Goal: Task Accomplishment & Management: Use online tool/utility

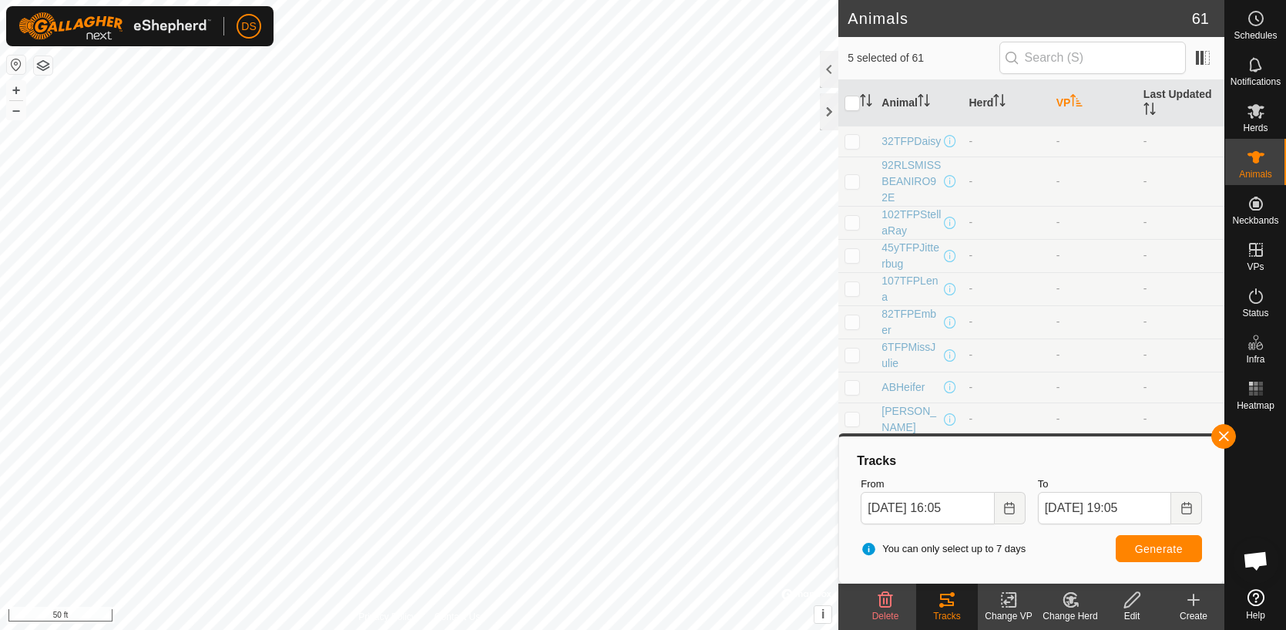
scroll to position [504, 0]
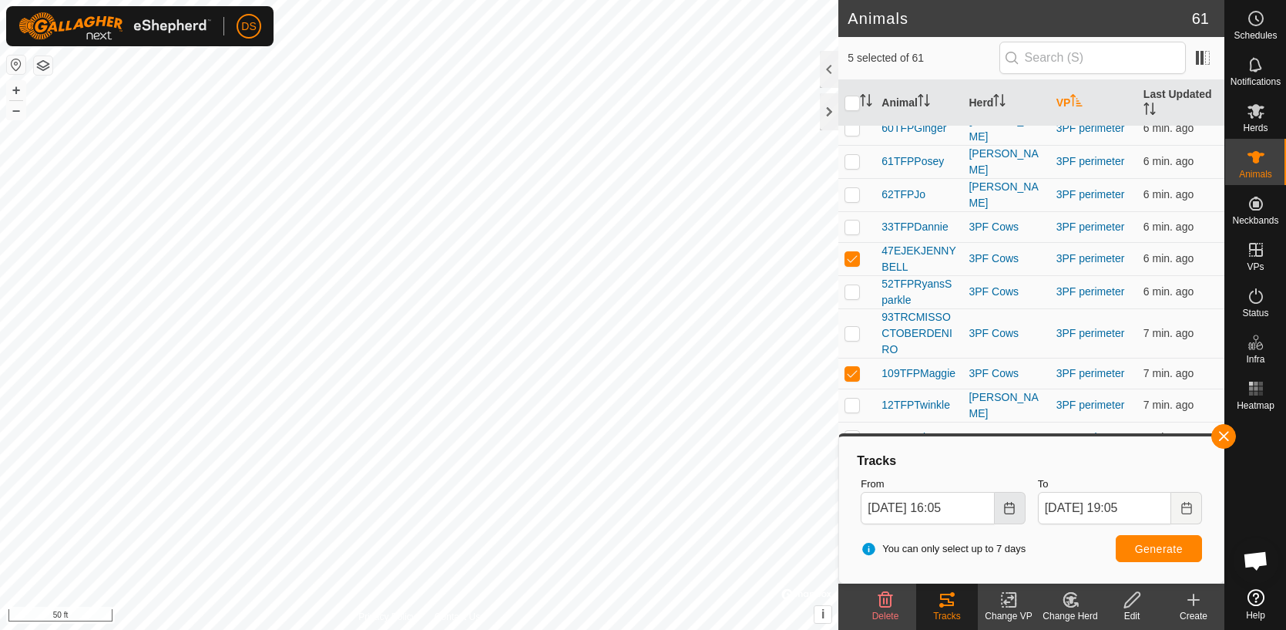
click at [1005, 508] on icon "Choose Date" at bounding box center [1009, 508] width 10 height 12
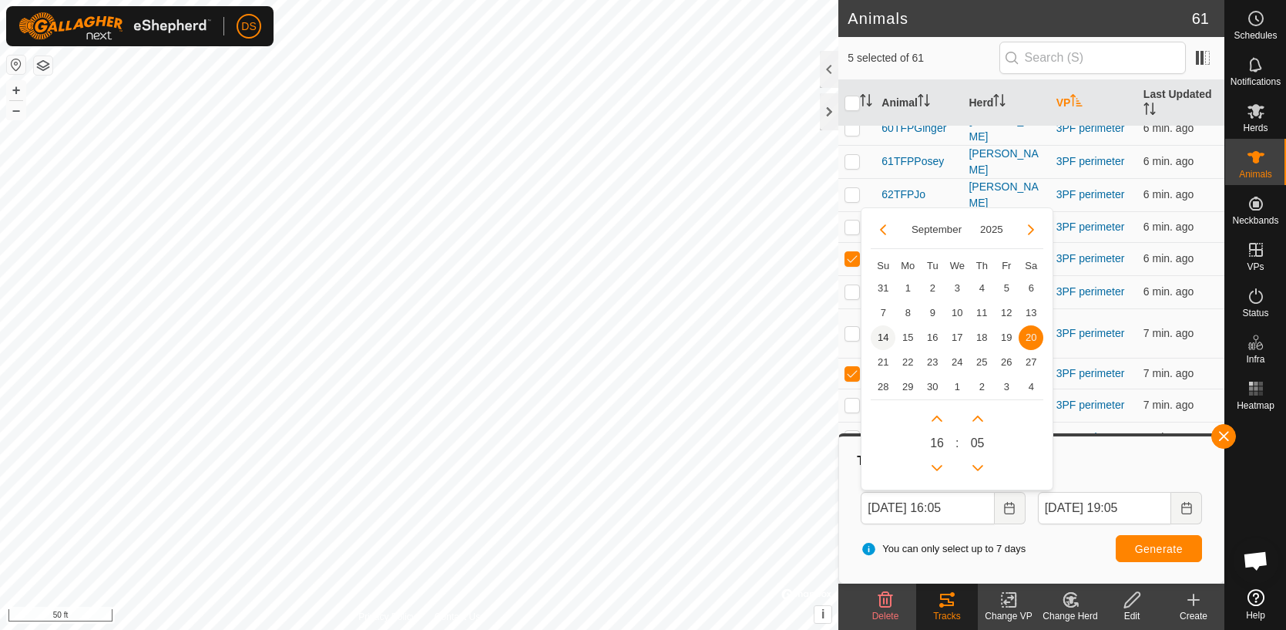
click at [880, 334] on span "14" at bounding box center [883, 337] width 25 height 25
type input "[DATE] 16:05"
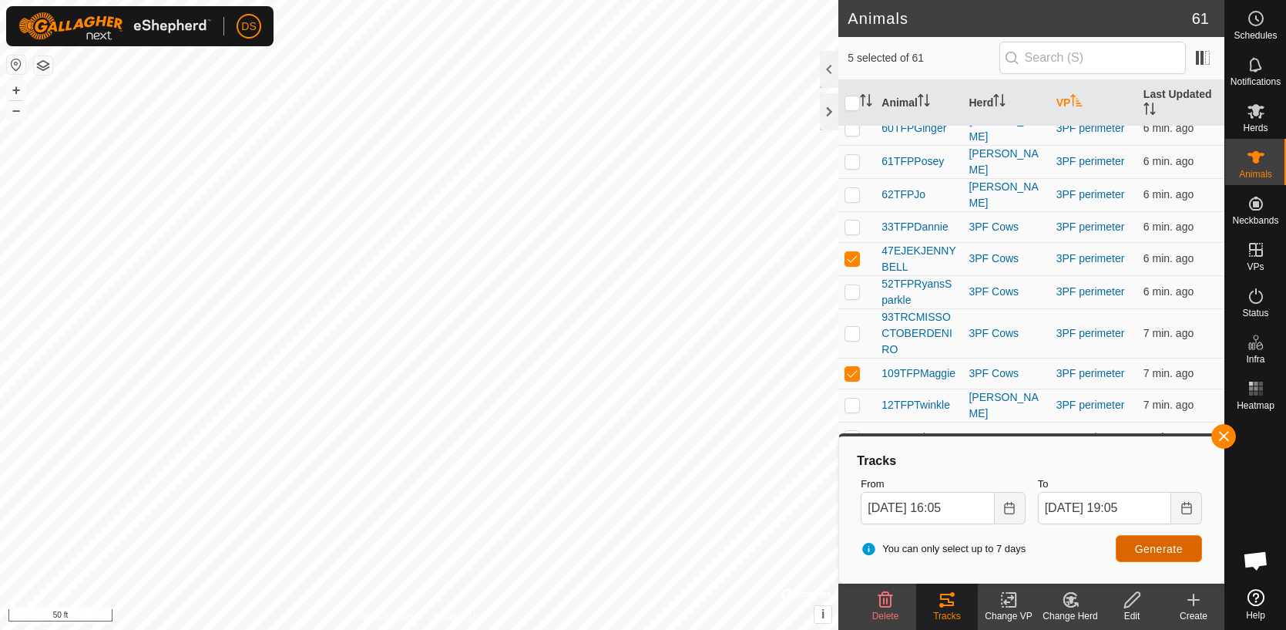
click at [1151, 546] on span "Generate" at bounding box center [1159, 549] width 48 height 12
click at [518, 0] on html "DS Schedules Notifications Herds Animals Neckbands VPs Status Infra Heatmap Hel…" at bounding box center [643, 315] width 1286 height 630
click at [1225, 431] on button "button" at bounding box center [1223, 436] width 25 height 25
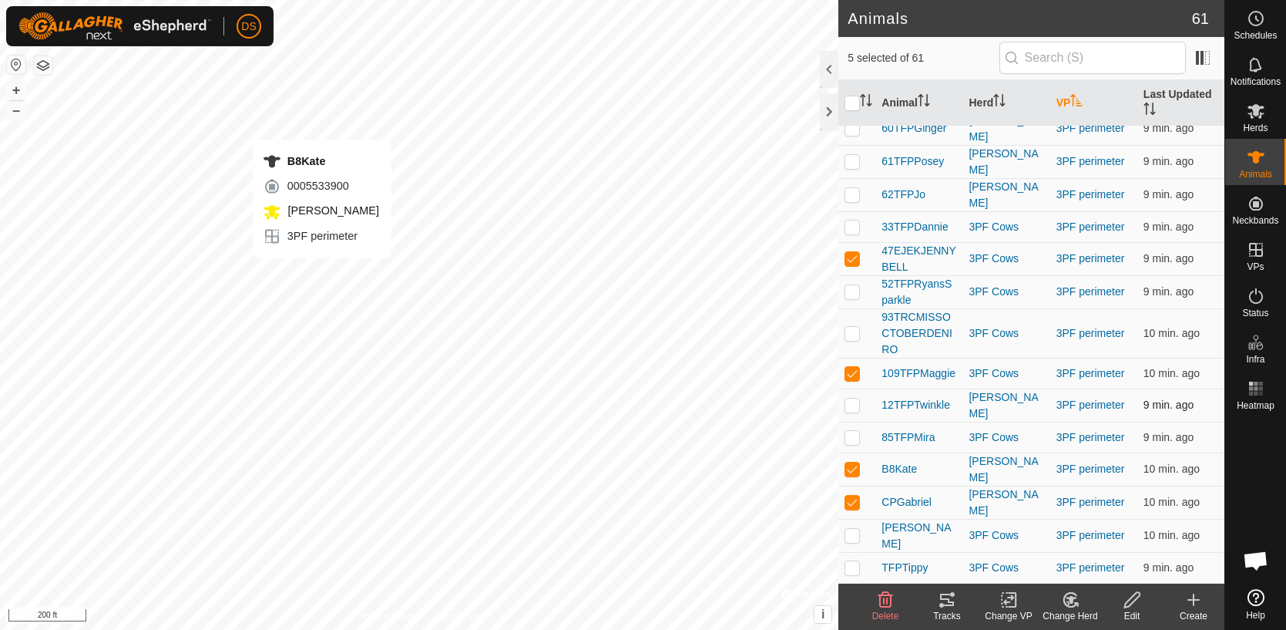
checkbox input "false"
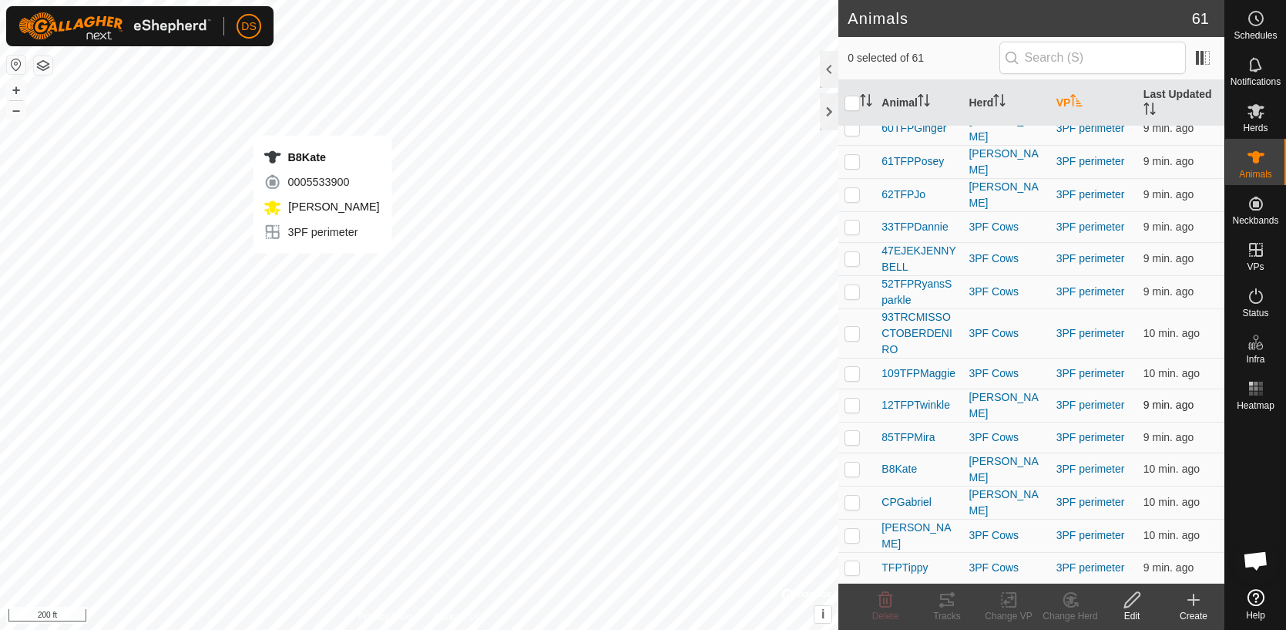
checkbox input "true"
click at [947, 600] on icon at bounding box center [947, 599] width 18 height 18
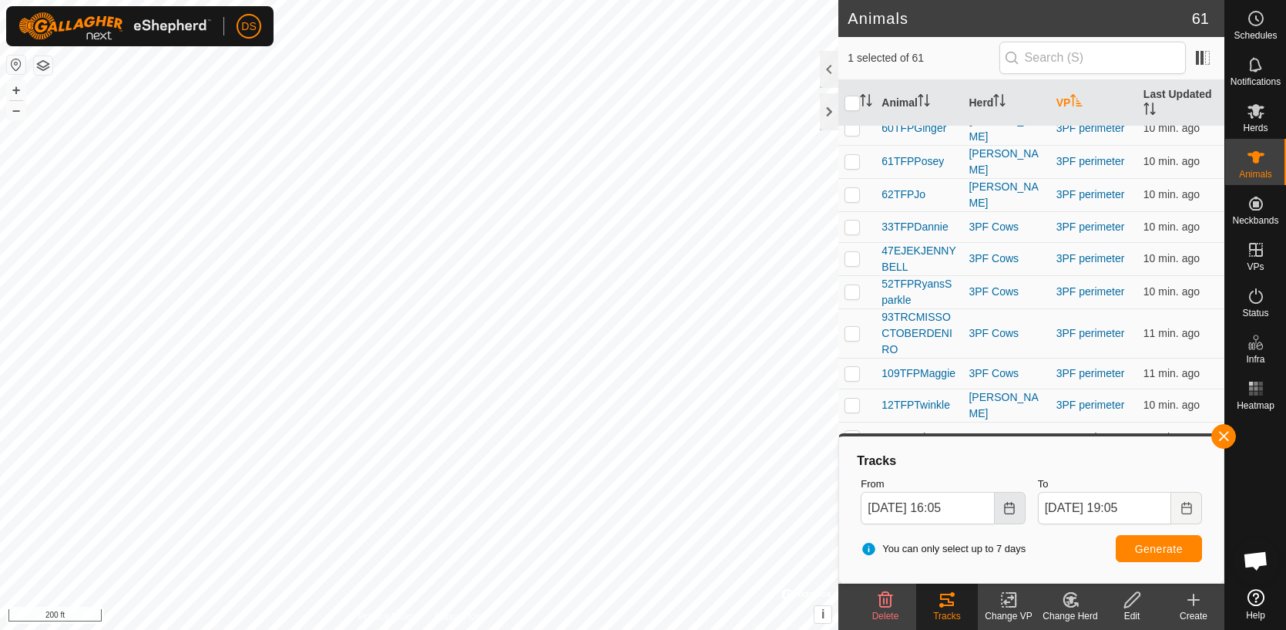
click at [1011, 509] on icon "Choose Date" at bounding box center [1009, 508] width 12 height 12
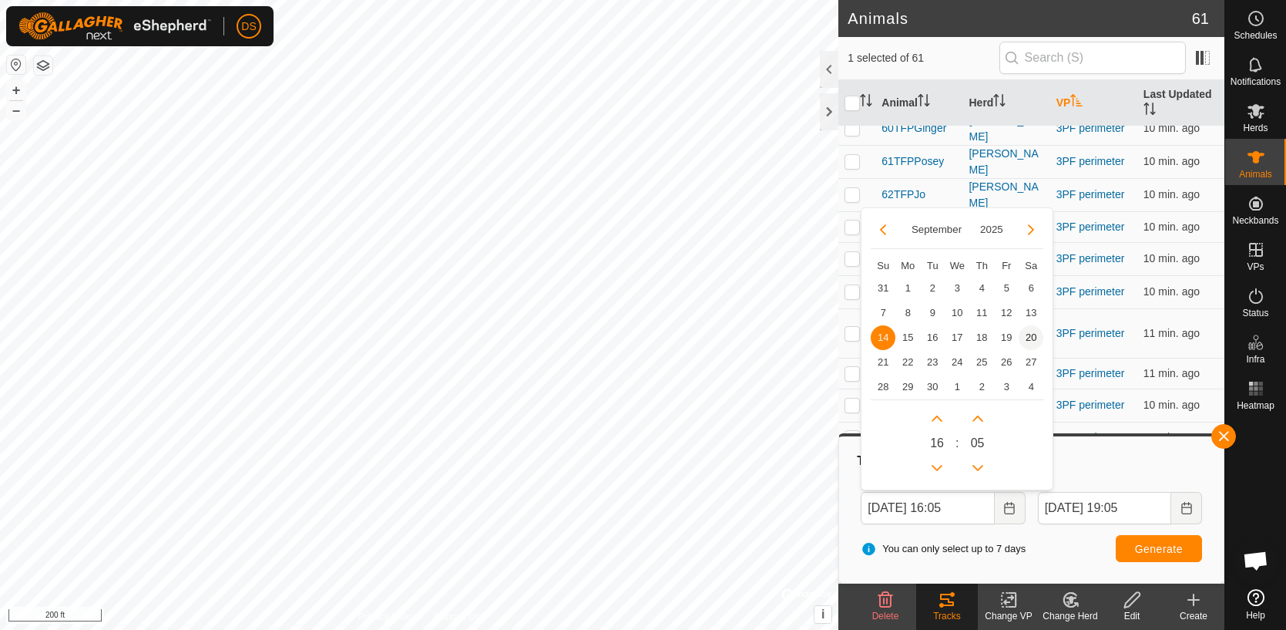
click at [1027, 342] on span "20" at bounding box center [1031, 337] width 25 height 25
type input "[DATE] 16:05"
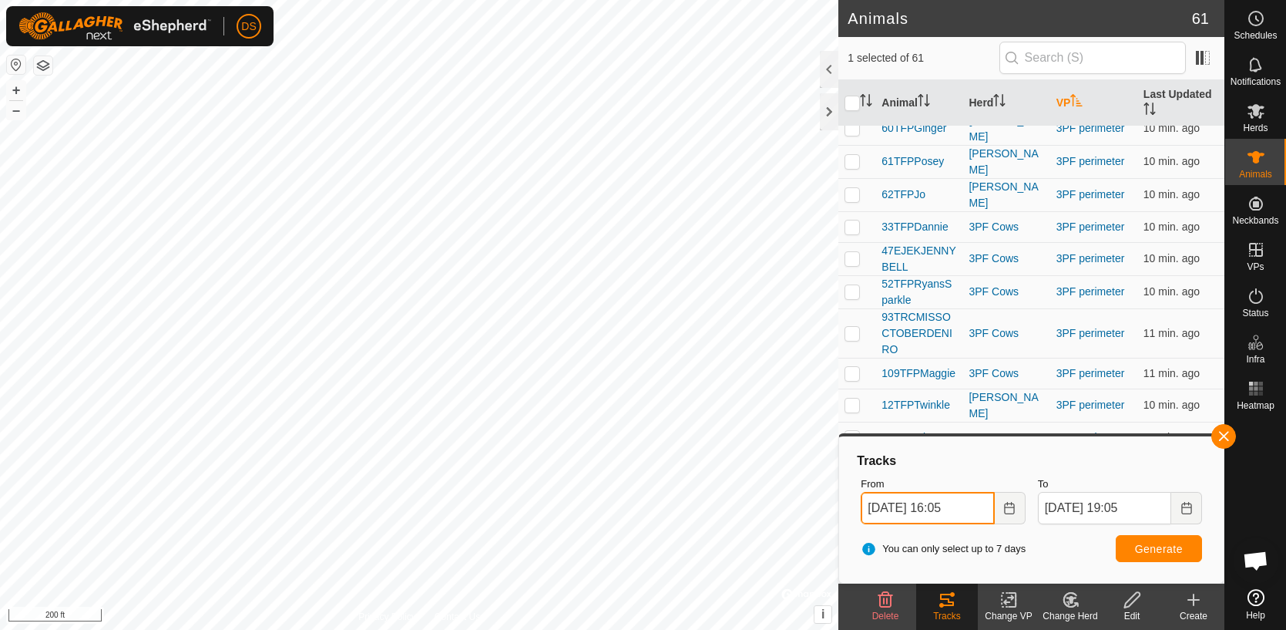
click at [949, 509] on input "[DATE] 16:05" at bounding box center [927, 508] width 133 height 32
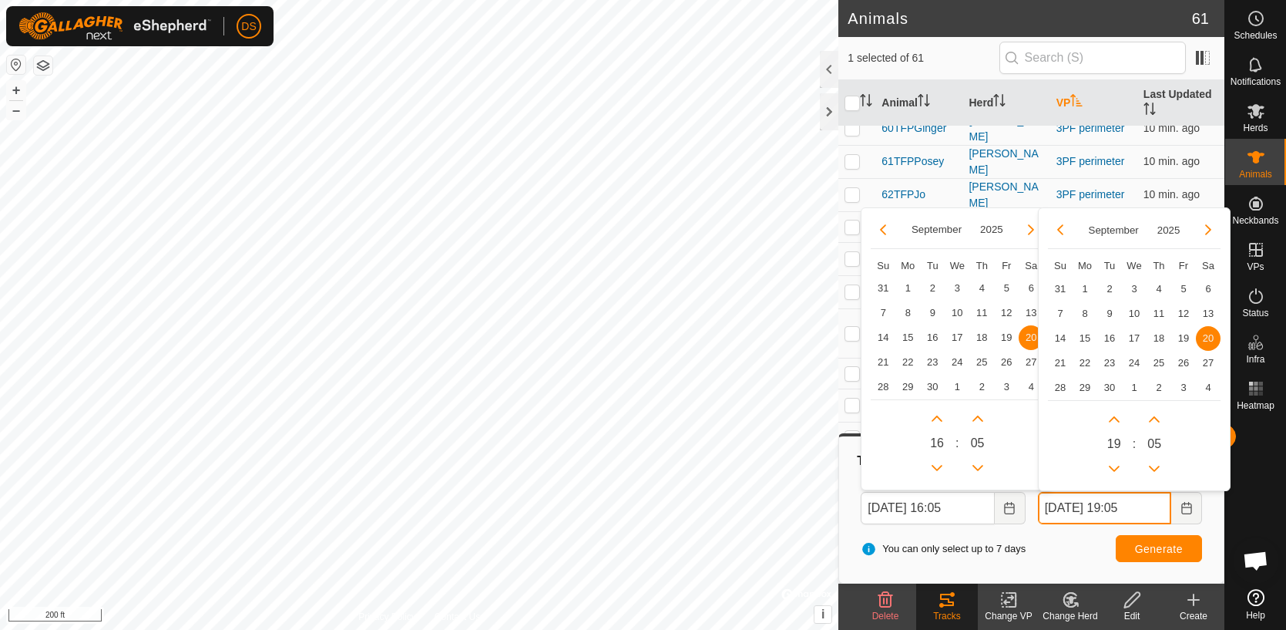
click at [1152, 506] on input "[DATE] 19:05" at bounding box center [1104, 508] width 133 height 32
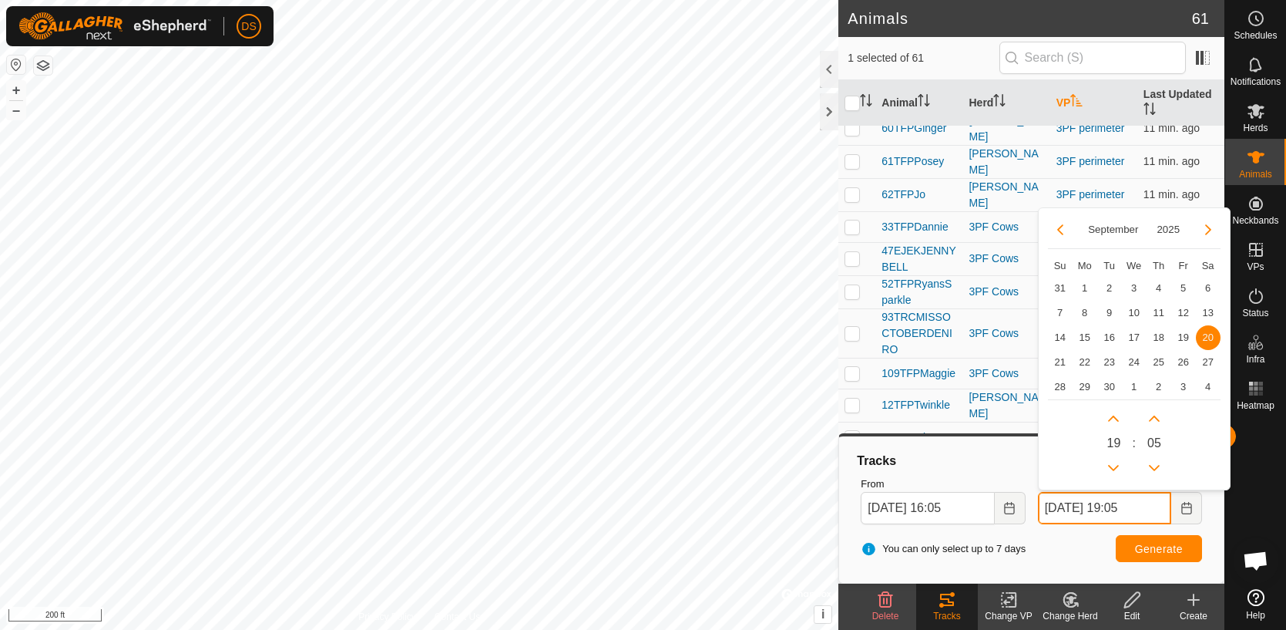
drag, startPoint x: 1153, startPoint y: 506, endPoint x: 1125, endPoint y: 508, distance: 27.8
click at [1125, 508] on input "[DATE] 19:05" at bounding box center [1104, 508] width 133 height 32
click at [1137, 506] on input "[DATE] 2020" at bounding box center [1104, 508] width 133 height 32
click at [1133, 511] on input "[DATE] 2020" at bounding box center [1104, 508] width 133 height 32
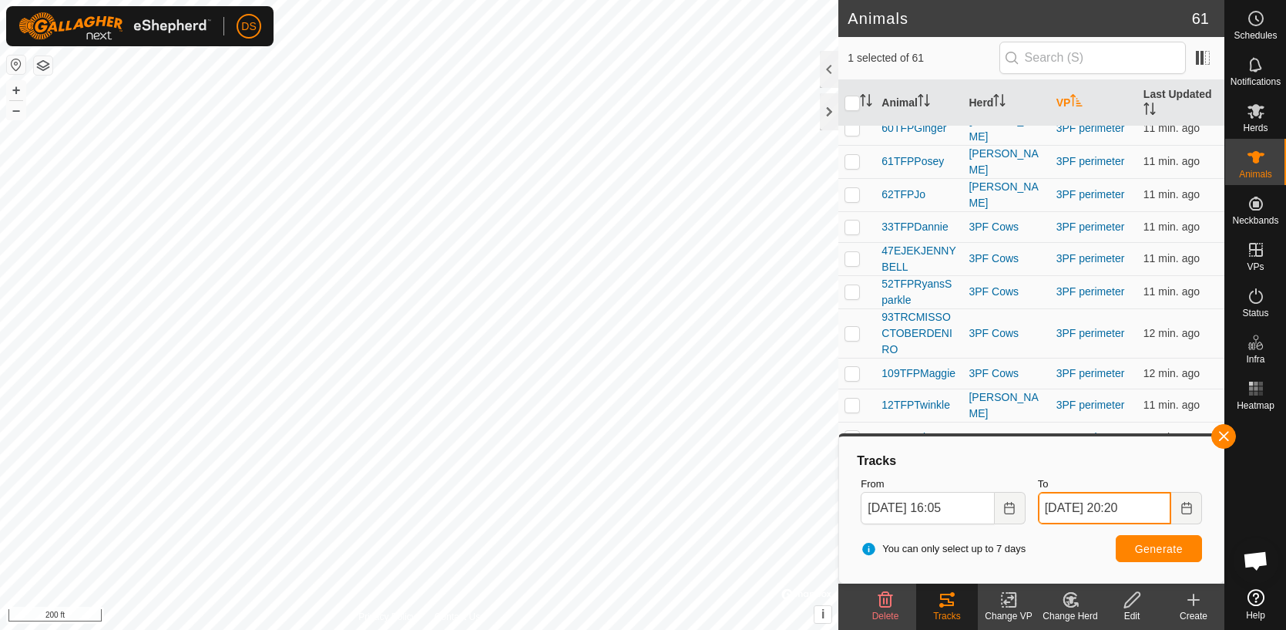
type input "[DATE] 20:20"
click at [1141, 549] on span "Generate" at bounding box center [1159, 549] width 48 height 12
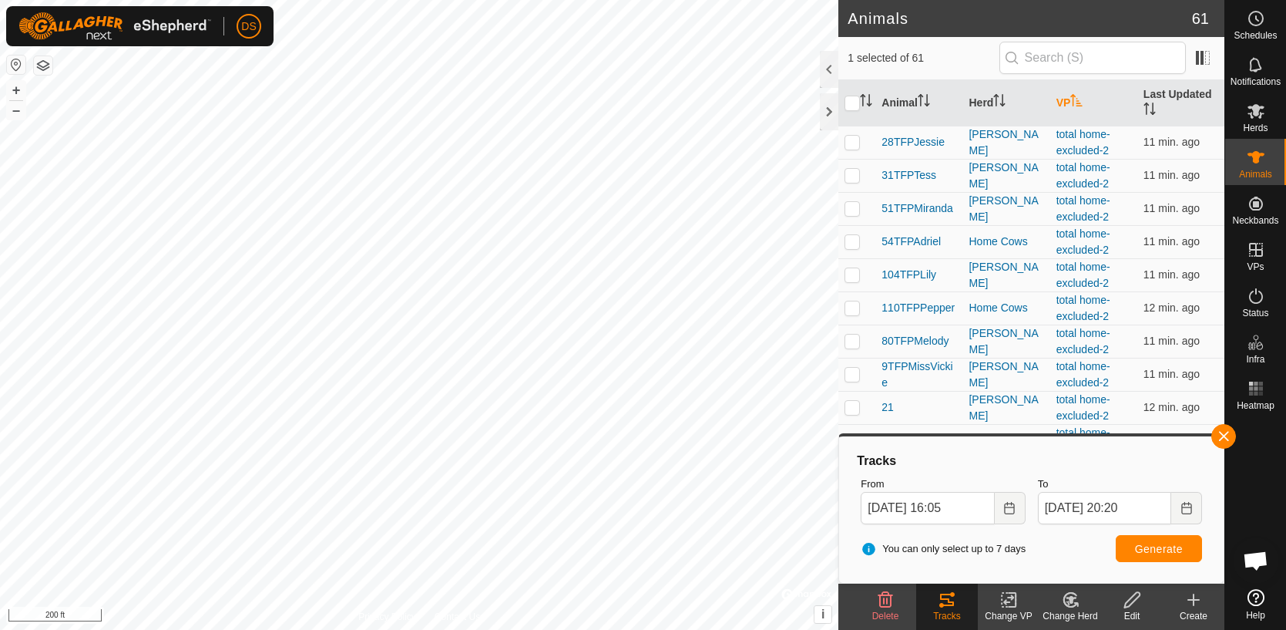
scroll to position [1335, 0]
click at [1072, 99] on th "VP" at bounding box center [1093, 103] width 87 height 46
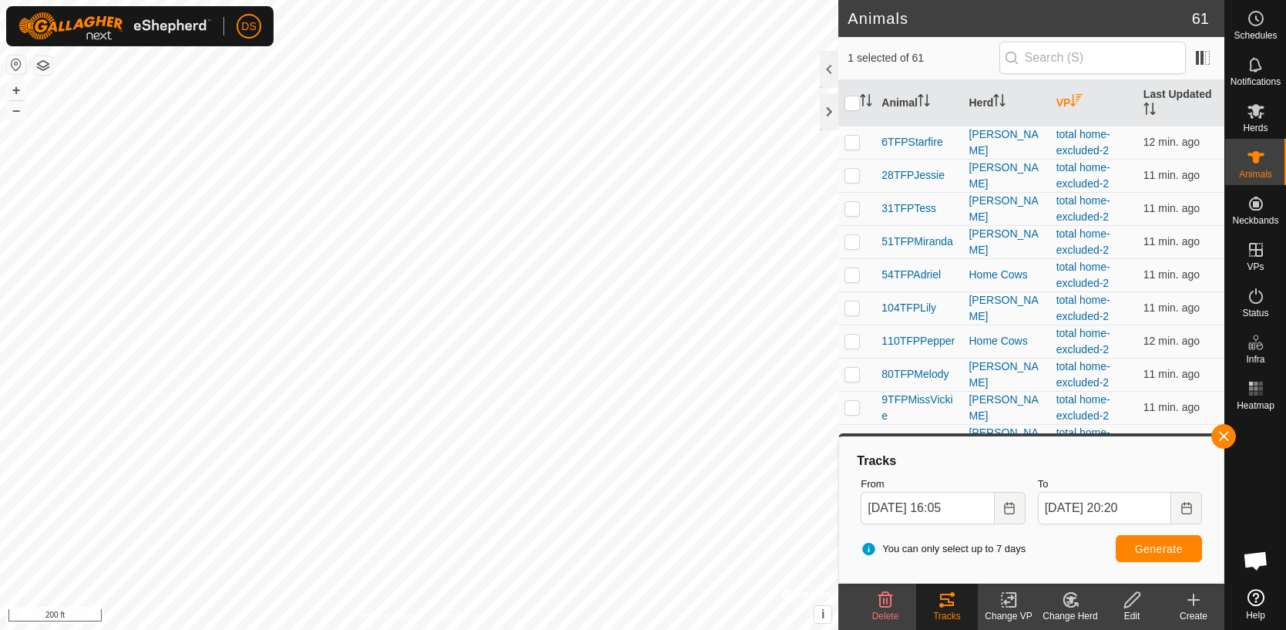
click at [1070, 105] on th "VP" at bounding box center [1093, 103] width 87 height 46
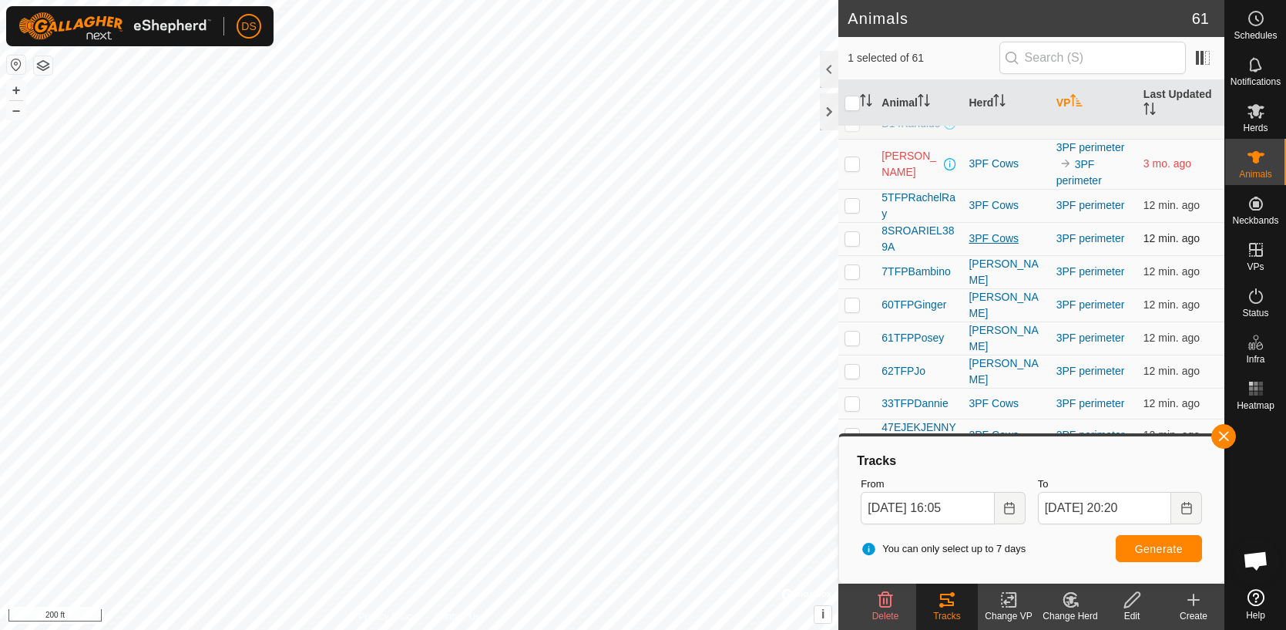
scroll to position [327, 0]
click at [850, 239] on p-checkbox at bounding box center [852, 239] width 15 height 12
checkbox input "true"
click at [852, 273] on p-checkbox at bounding box center [852, 272] width 15 height 12
checkbox input "true"
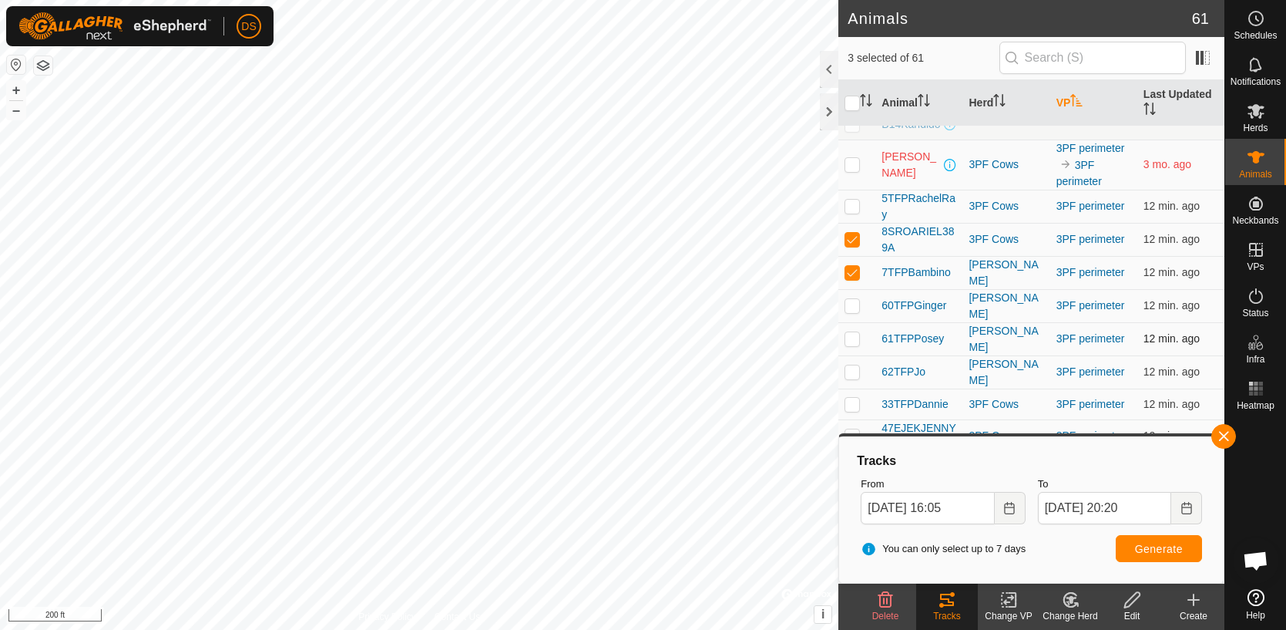
click at [854, 334] on p-checkbox at bounding box center [852, 338] width 15 height 12
checkbox input "true"
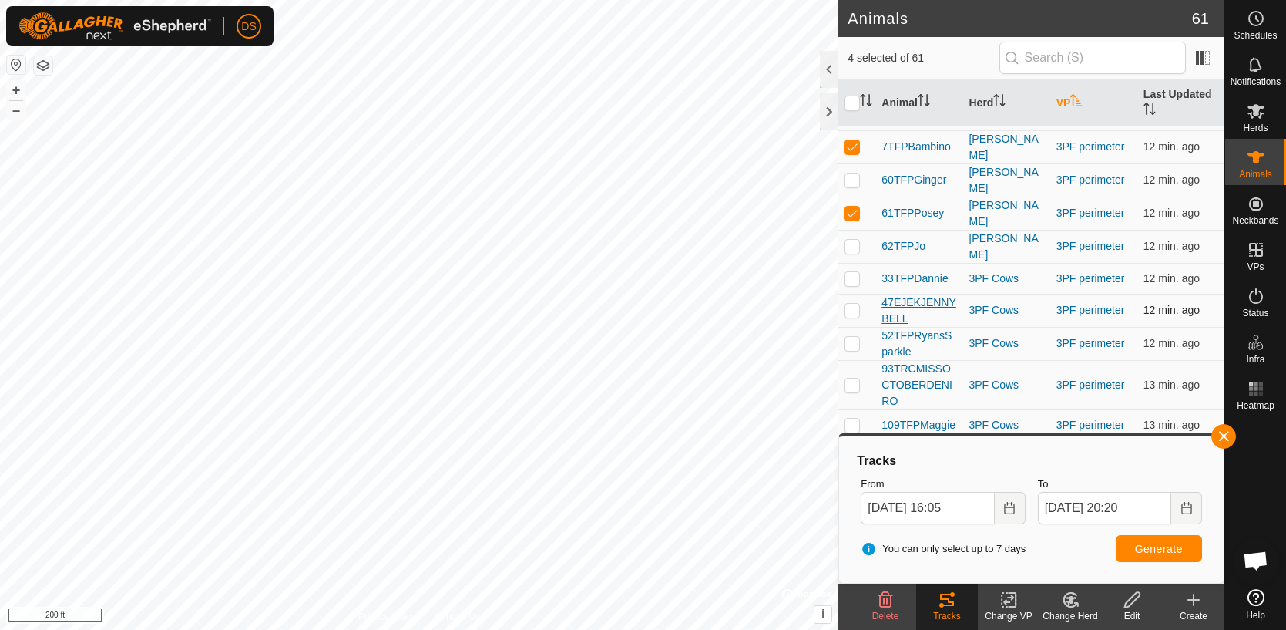
scroll to position [463, 0]
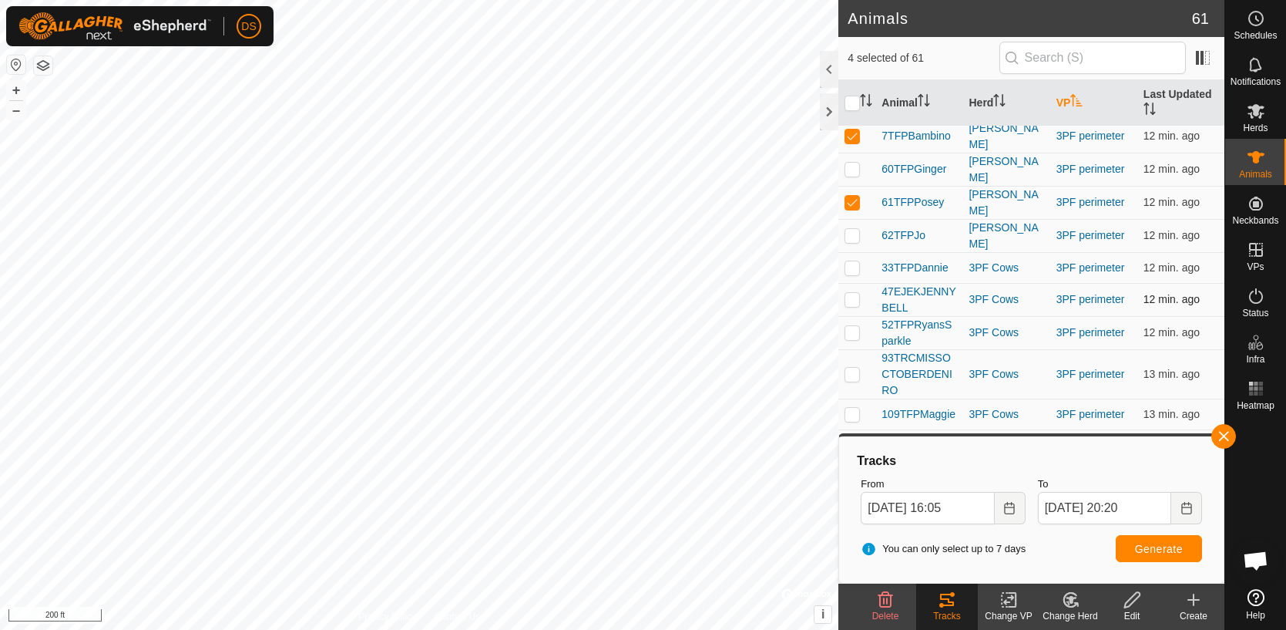
click at [854, 293] on p-checkbox at bounding box center [852, 299] width 15 height 12
checkbox input "true"
click at [848, 408] on p-checkbox at bounding box center [852, 414] width 15 height 12
checkbox input "true"
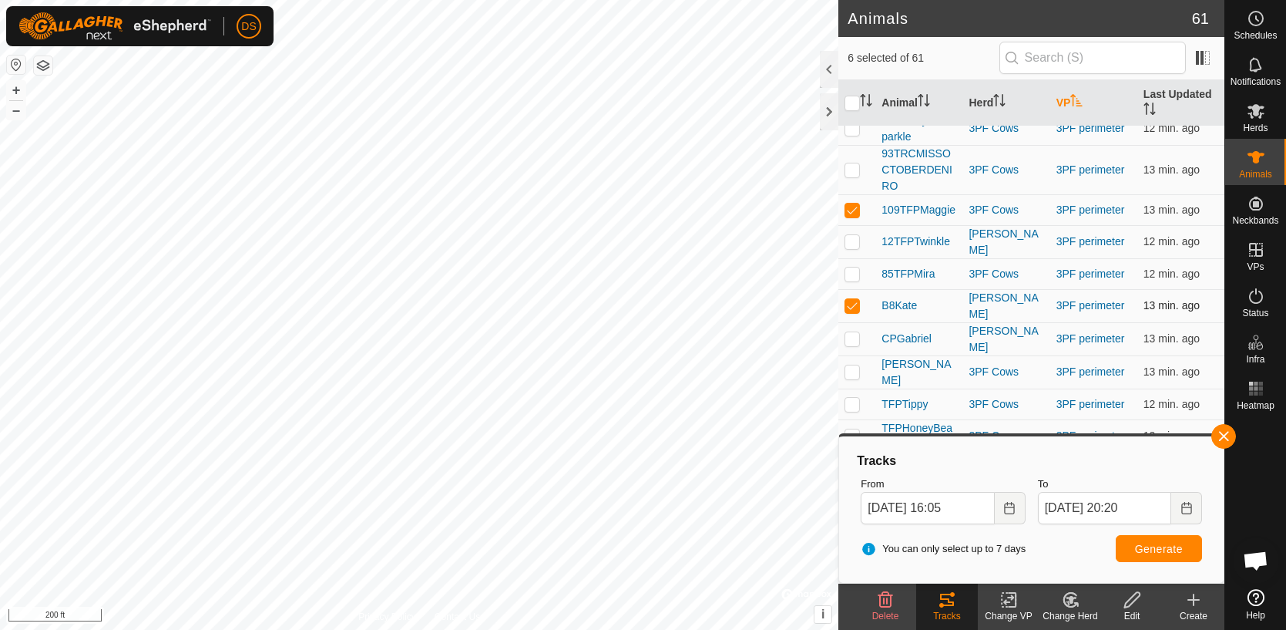
scroll to position [673, 0]
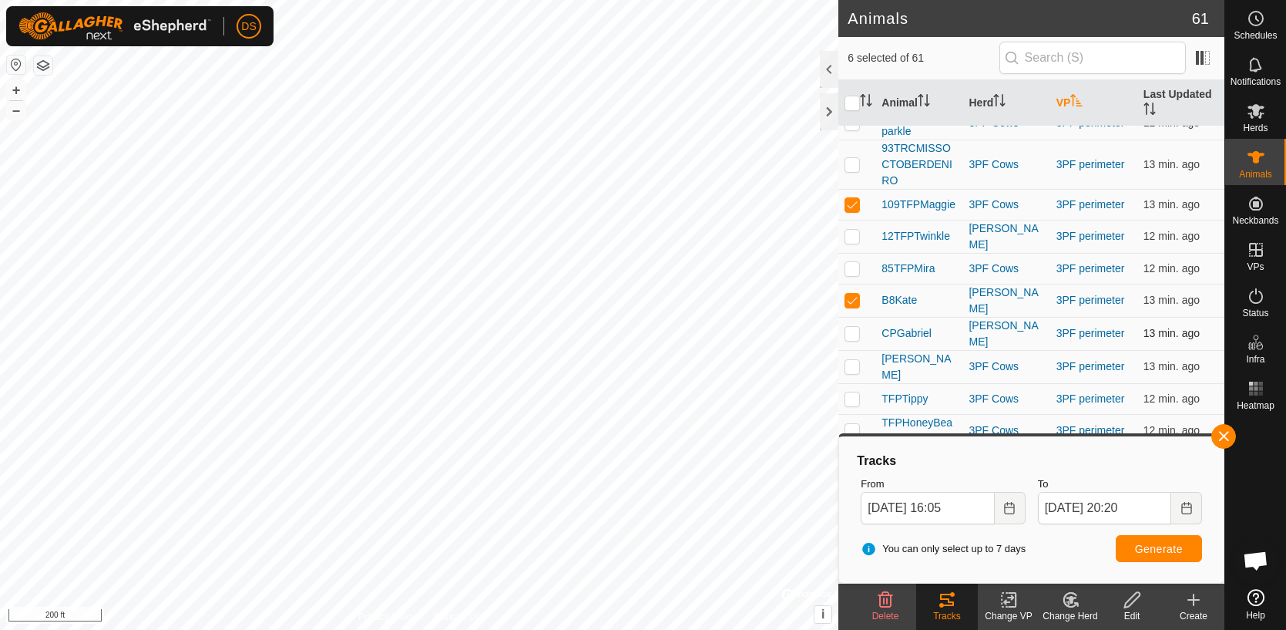
click at [849, 327] on p-checkbox at bounding box center [852, 333] width 15 height 12
checkbox input "true"
click at [858, 360] on p-checkbox at bounding box center [852, 366] width 15 height 12
checkbox input "true"
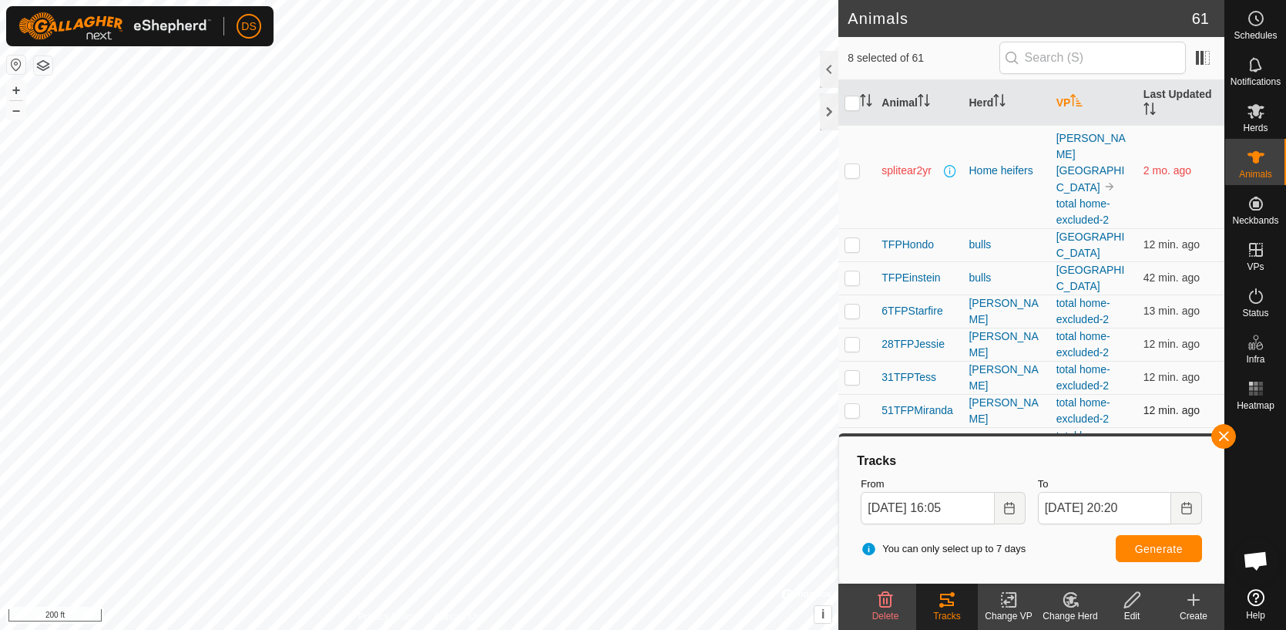
scroll to position [1141, 0]
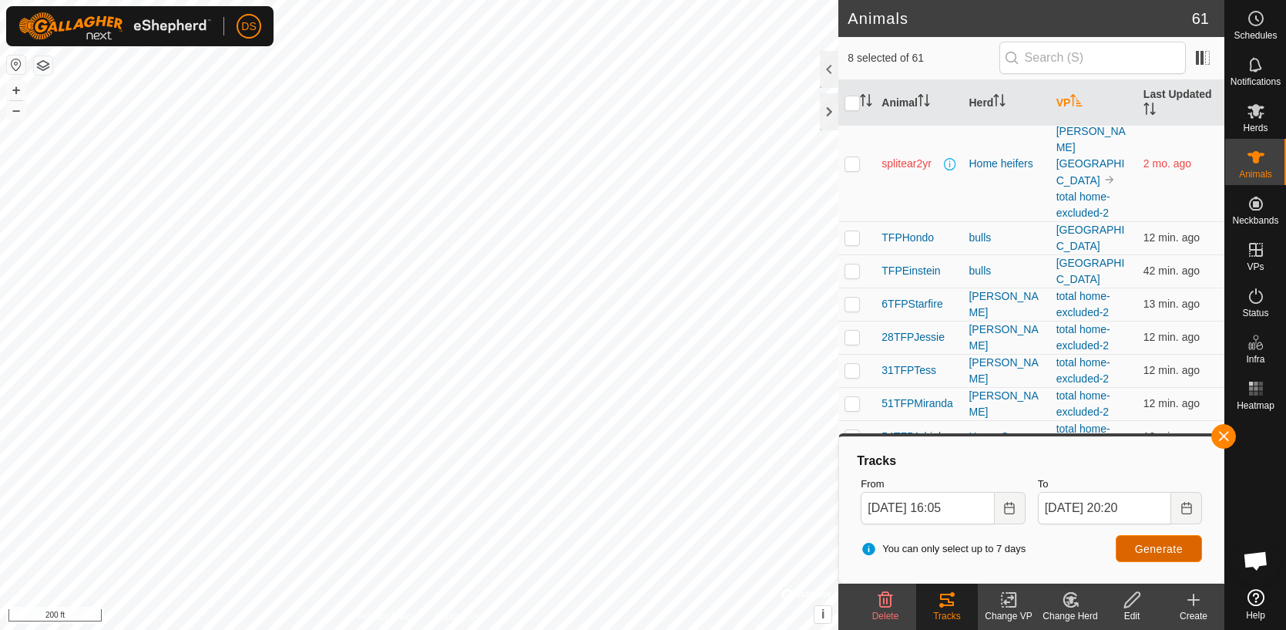
click at [1145, 549] on span "Generate" at bounding box center [1159, 549] width 48 height 12
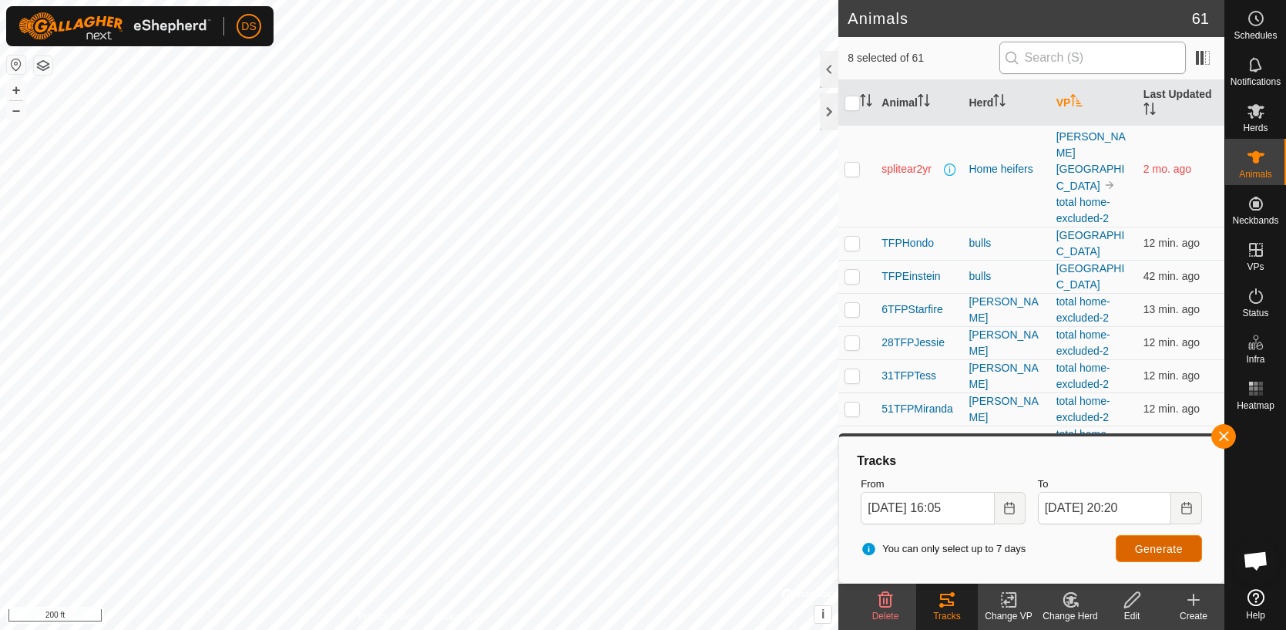
scroll to position [1133, 0]
click at [1013, 510] on icon "Choose Date" at bounding box center [1009, 508] width 12 height 12
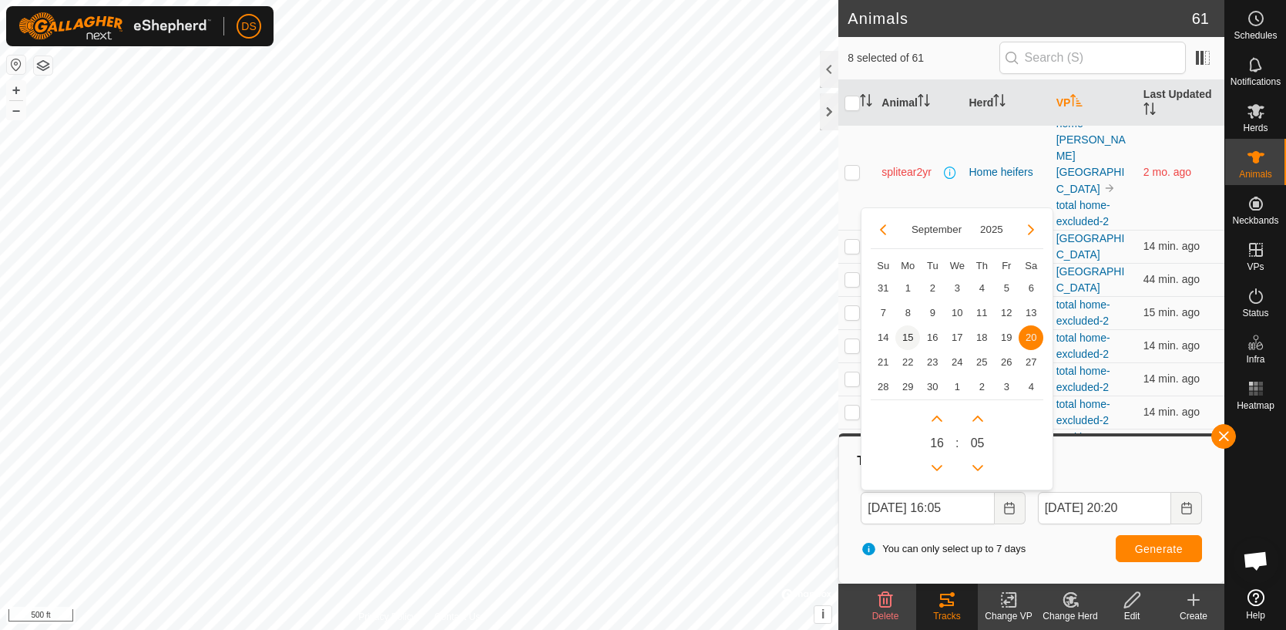
click at [912, 340] on span "15" at bounding box center [907, 337] width 25 height 25
type input "[DATE] 16:05"
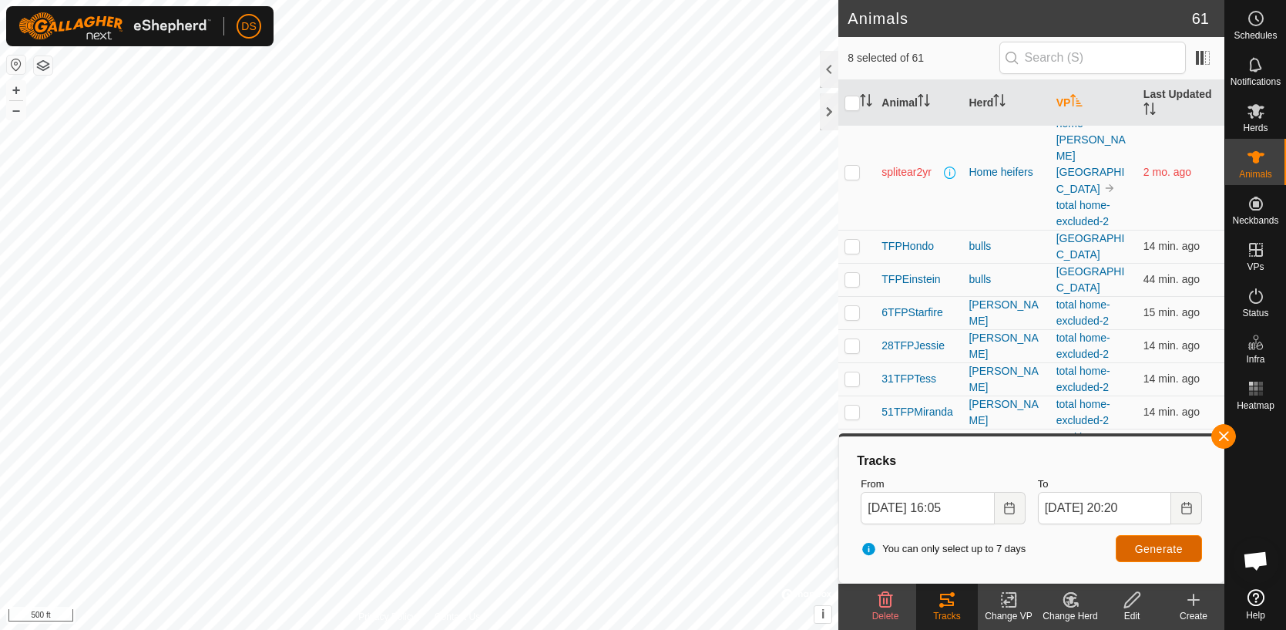
click at [1154, 546] on span "Generate" at bounding box center [1159, 549] width 48 height 12
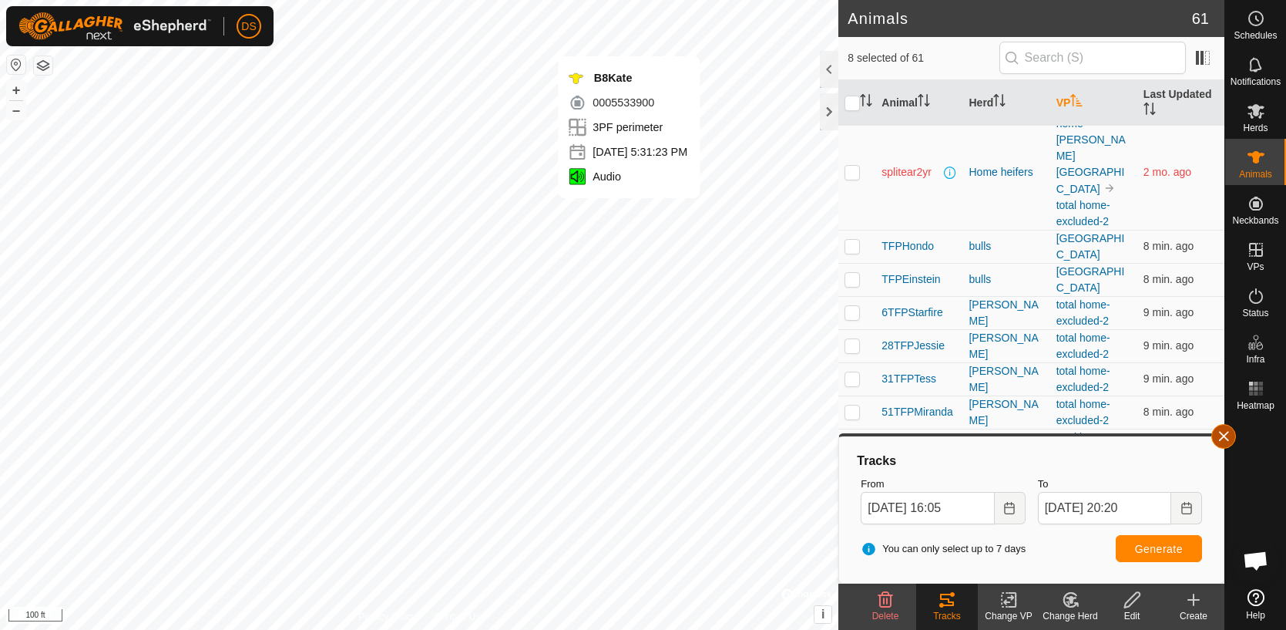
click at [1228, 438] on button "button" at bounding box center [1223, 436] width 25 height 25
